Goal: Task Accomplishment & Management: Complete application form

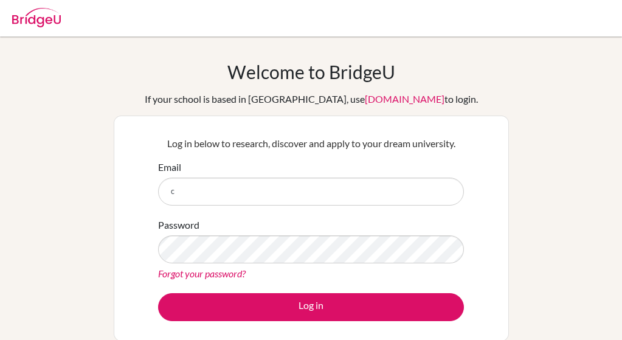
type input "c"
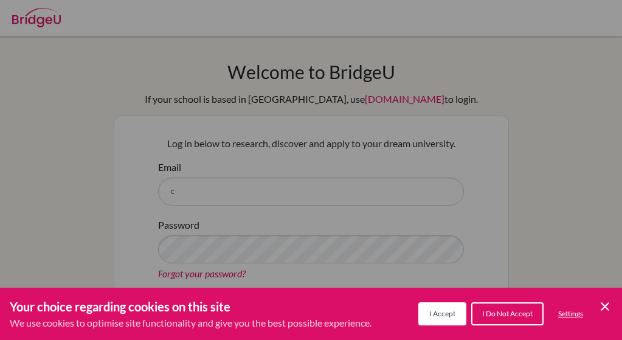
click at [610, 309] on icon "Cookie Control Close Icon" at bounding box center [605, 306] width 15 height 15
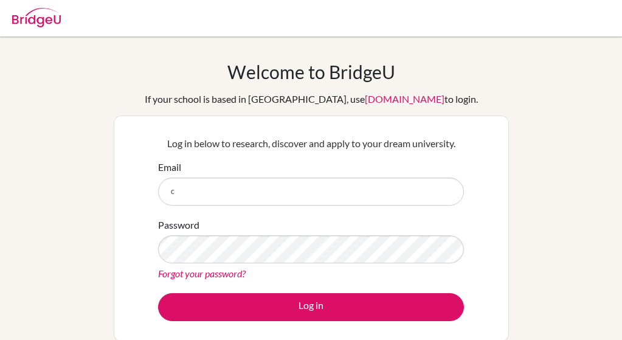
click at [177, 190] on input "c" at bounding box center [311, 192] width 306 height 28
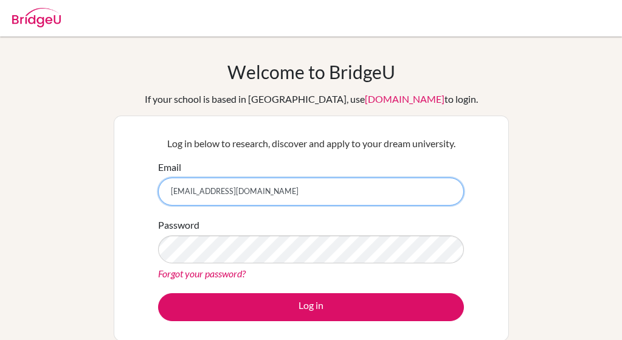
type input "[EMAIL_ADDRESS][DOMAIN_NAME]"
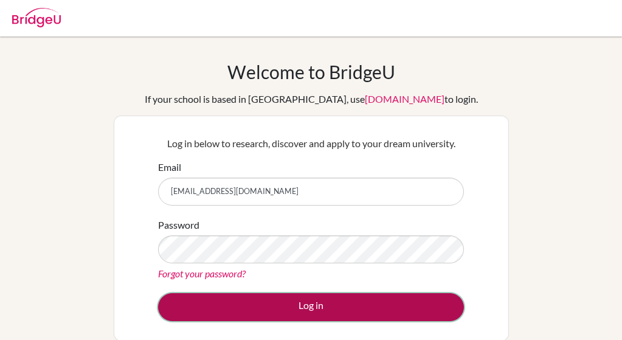
click at [327, 302] on button "Log in" at bounding box center [311, 307] width 306 height 28
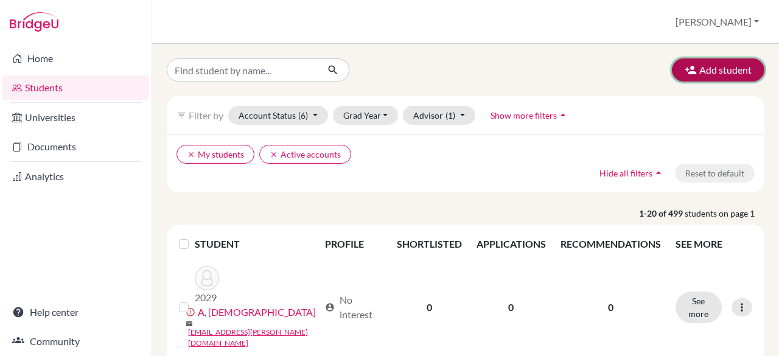
click at [708, 76] on button "Add student" at bounding box center [718, 69] width 92 height 23
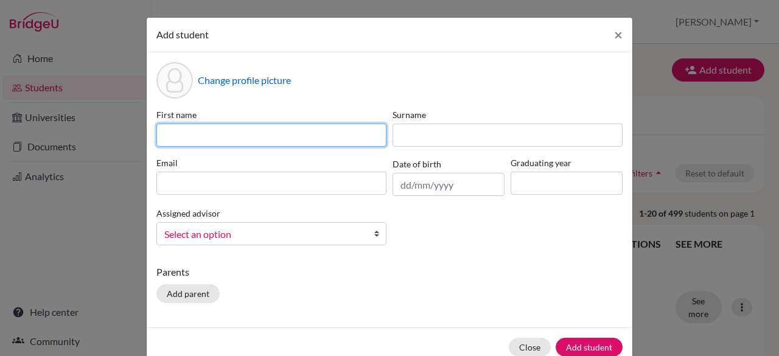
click at [187, 133] on input at bounding box center [271, 135] width 230 height 23
type input "vidisha.S"
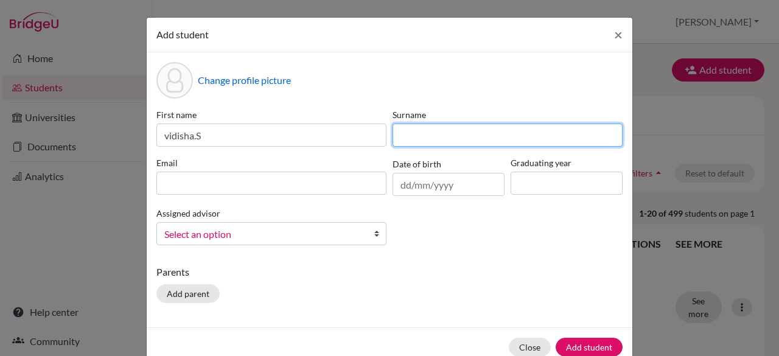
click at [398, 135] on input at bounding box center [507, 135] width 230 height 23
type input "r"
type input "Reddy"
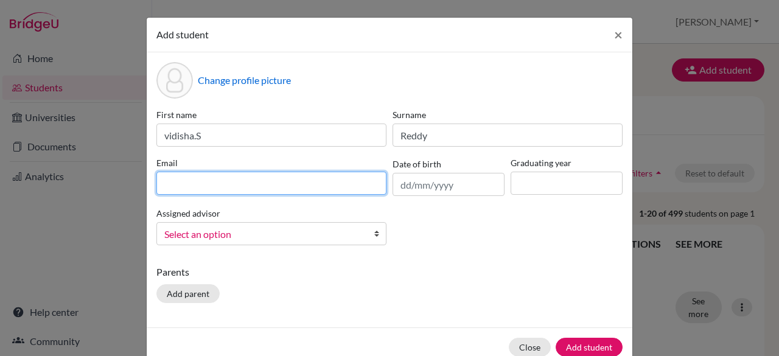
click at [183, 181] on input at bounding box center [271, 183] width 230 height 23
type input "xsha31@gmail.com"
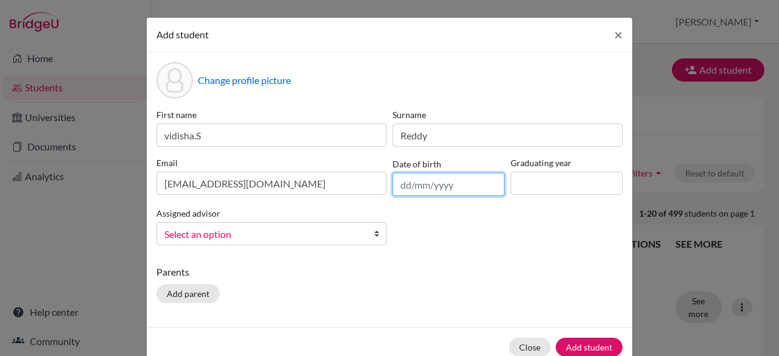
click at [396, 184] on input "text" at bounding box center [448, 184] width 112 height 23
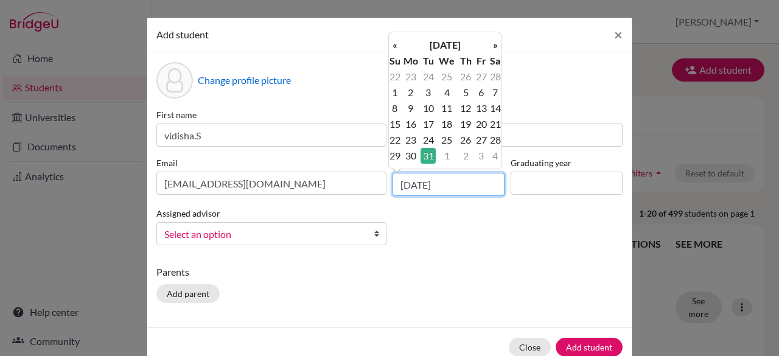
type input "31/03/2009"
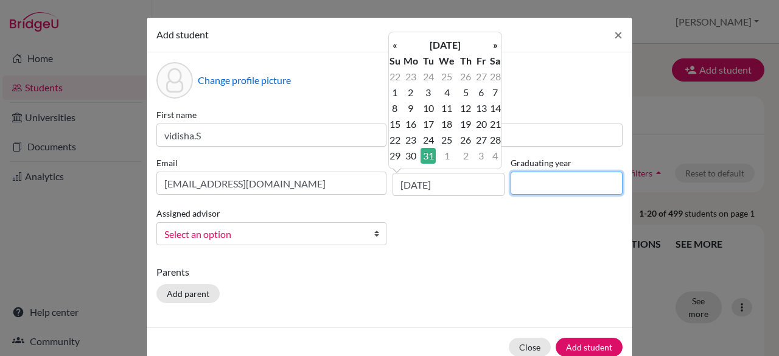
click at [517, 184] on input at bounding box center [567, 183] width 112 height 23
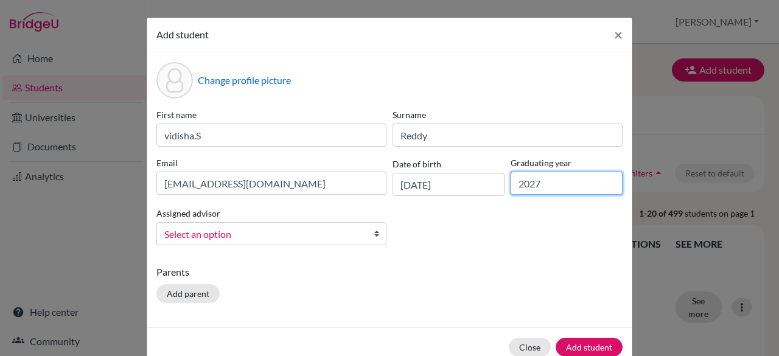
type input "2027"
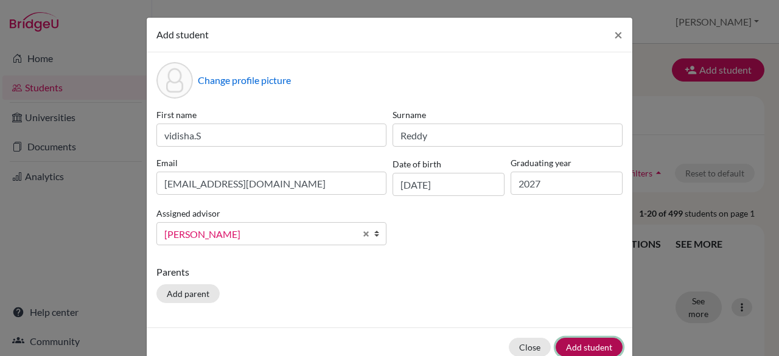
click at [583, 346] on button "Add student" at bounding box center [589, 347] width 67 height 19
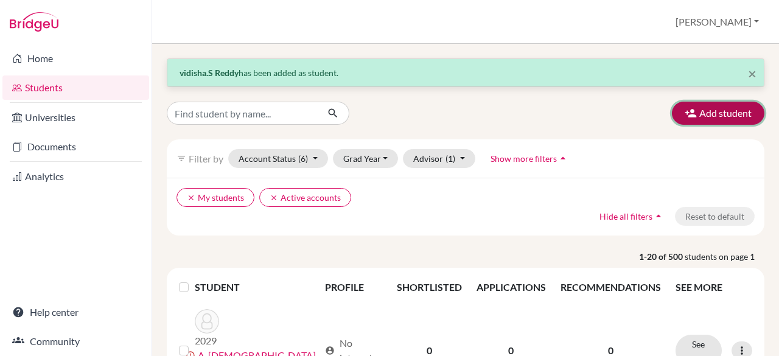
click at [714, 113] on button "Add student" at bounding box center [718, 113] width 92 height 23
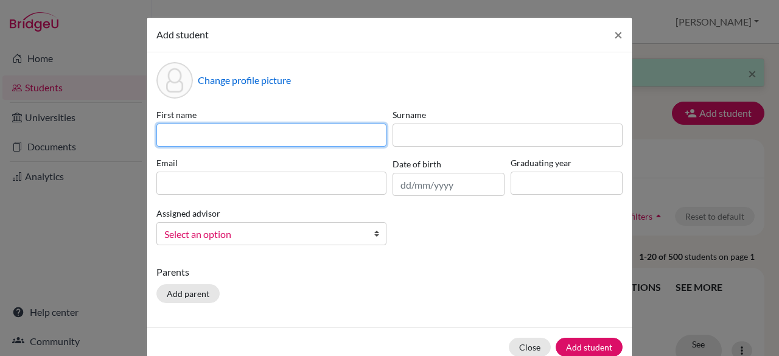
click at [250, 139] on input at bounding box center [271, 135] width 230 height 23
type input "Swarnalatha"
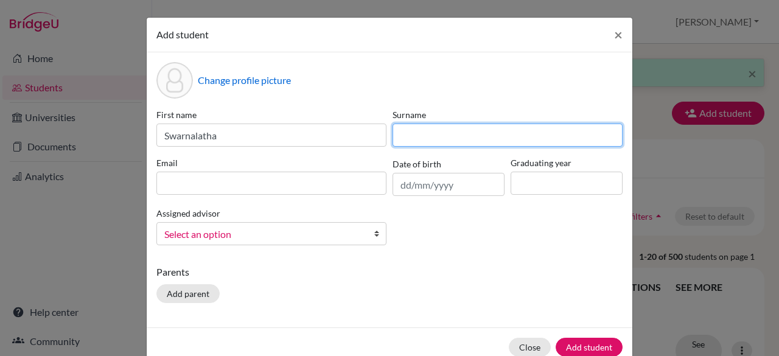
click at [414, 132] on input at bounding box center [507, 135] width 230 height 23
type input "Sivakumar"
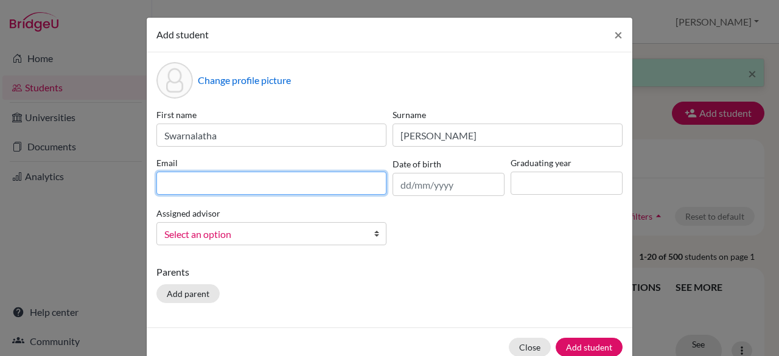
click at [218, 183] on input at bounding box center [271, 183] width 230 height 23
type input "swarnalatha.sivakumar24@gmail.com"
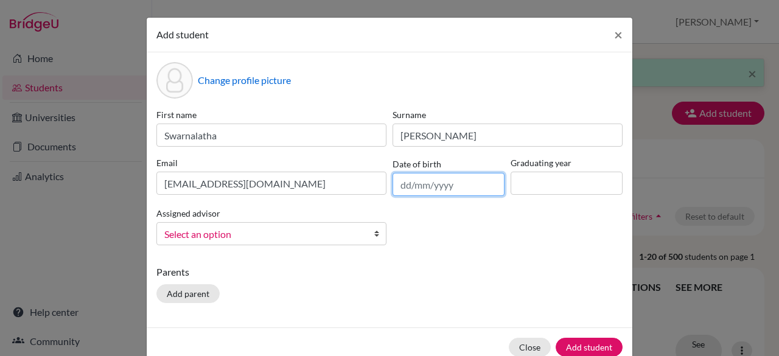
click at [400, 180] on input "text" at bounding box center [448, 184] width 112 height 23
click at [590, 32] on div "Add student ×" at bounding box center [390, 35] width 486 height 35
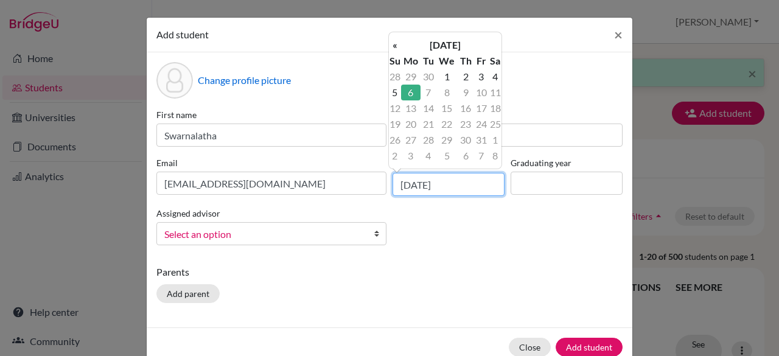
click at [456, 184] on input "06/10/2025" at bounding box center [448, 184] width 112 height 23
type input "0"
type input "24/07/2009"
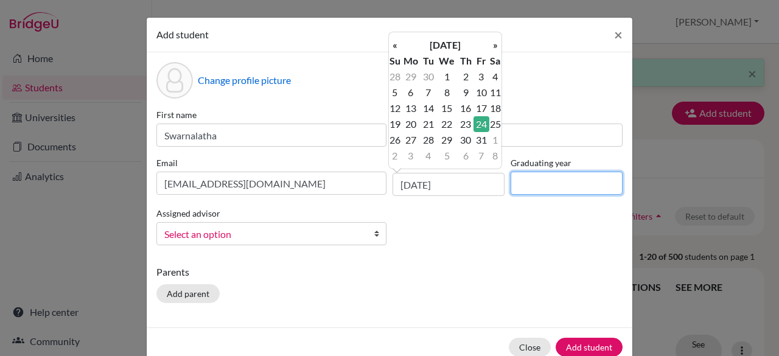
click at [570, 181] on input at bounding box center [567, 183] width 112 height 23
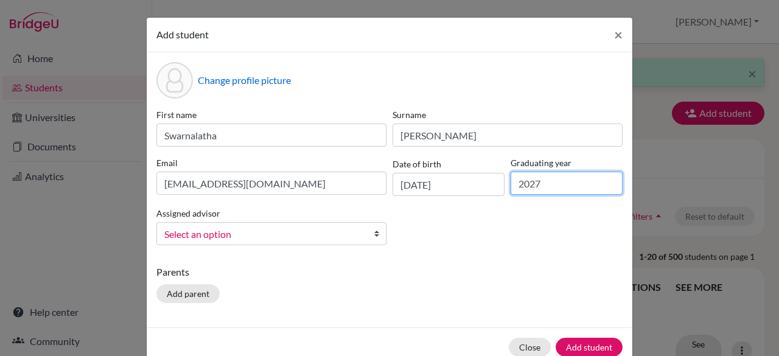
type input "2027"
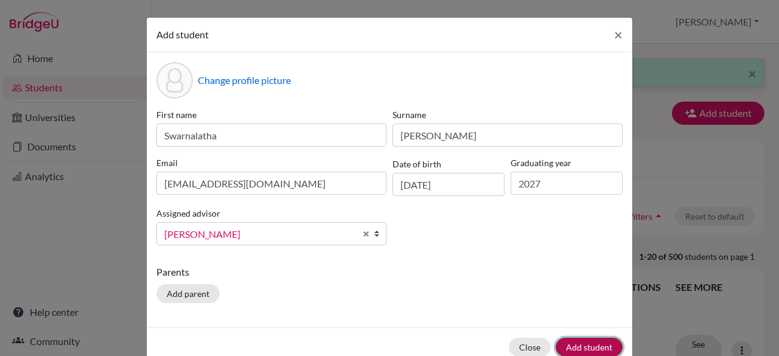
click at [583, 350] on button "Add student" at bounding box center [589, 347] width 67 height 19
